Goal: Ask a question

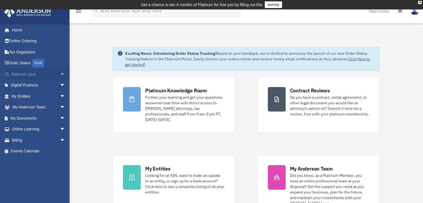
click at [60, 75] on span "arrow_drop_down" at bounding box center [65, 74] width 11 height 11
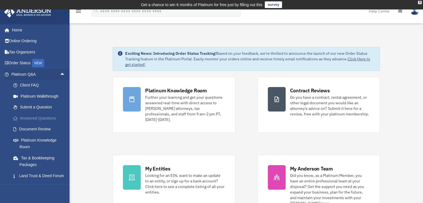
click at [49, 117] on link "Answered Questions" at bounding box center [41, 118] width 66 height 11
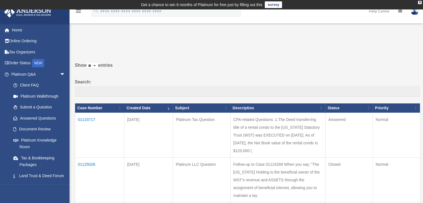
click at [92, 117] on td "01133717" at bounding box center [99, 135] width 49 height 45
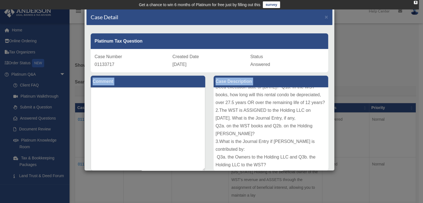
scroll to position [146, 0]
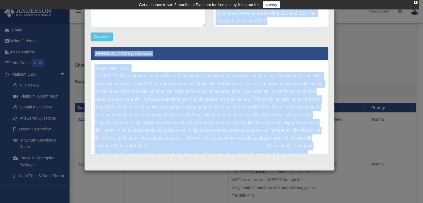
drag, startPoint x: 214, startPoint y: 94, endPoint x: 311, endPoint y: 158, distance: 116.1
click at [310, 158] on div "Platinum Tax Question Case Number 01133717 Created Date October 3, 2025 Status …" at bounding box center [210, 20] width 246 height 279
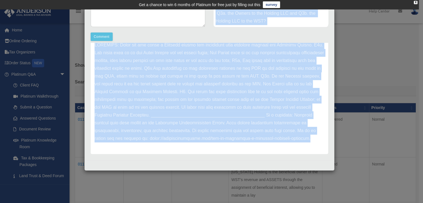
scroll to position [38, 0]
copy div "CPA-related Questions: 1.The Deed transferring title of a rental condo to the W…"
